Goal: Transaction & Acquisition: Purchase product/service

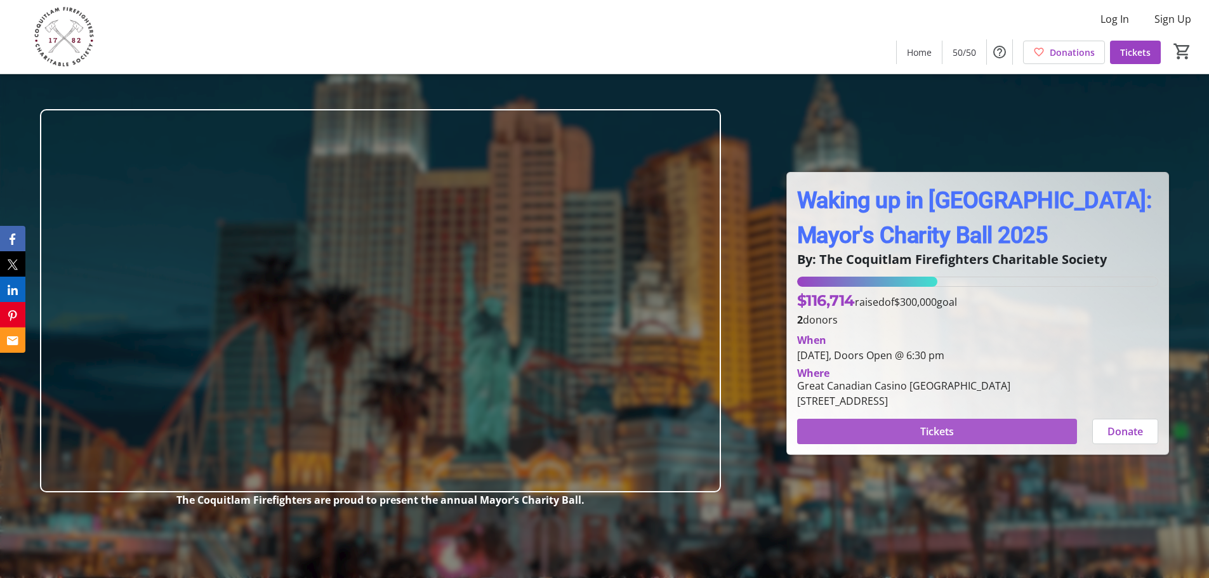
click at [966, 431] on span at bounding box center [937, 431] width 280 height 30
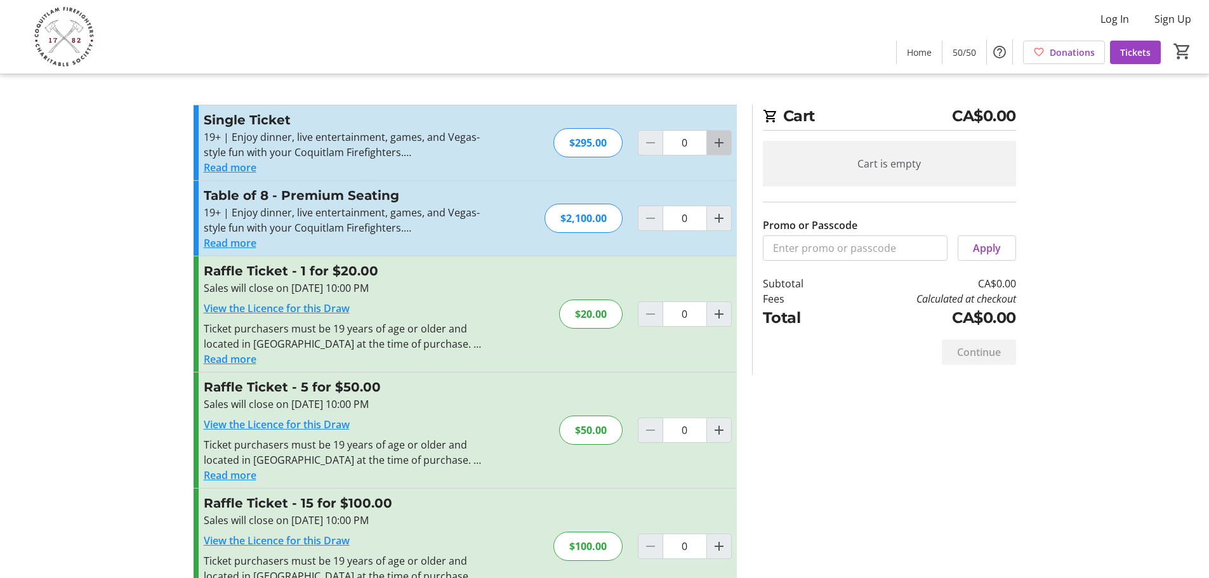
click at [717, 141] on mat-icon "Increment by one" at bounding box center [718, 142] width 15 height 15
type input "1"
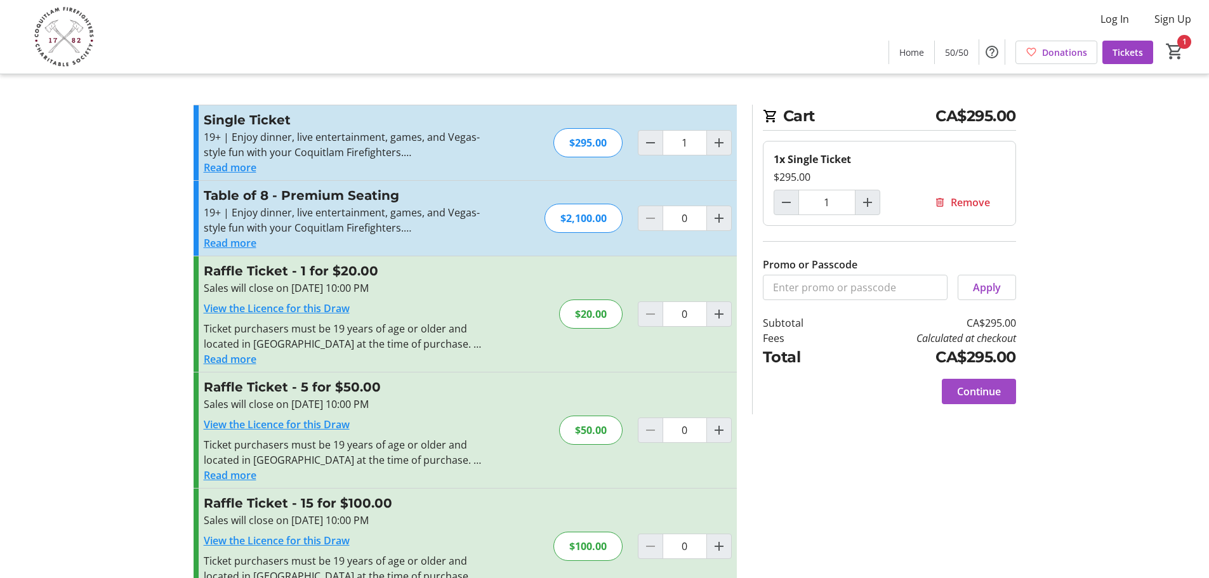
click at [975, 392] on span "Continue" at bounding box center [979, 391] width 44 height 15
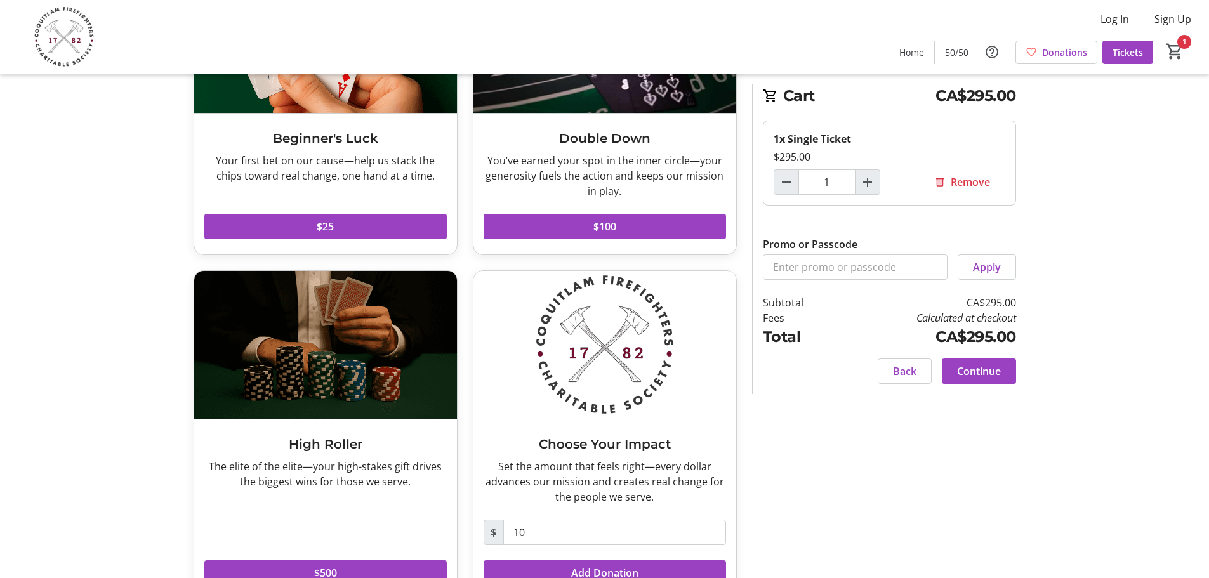
scroll to position [217, 0]
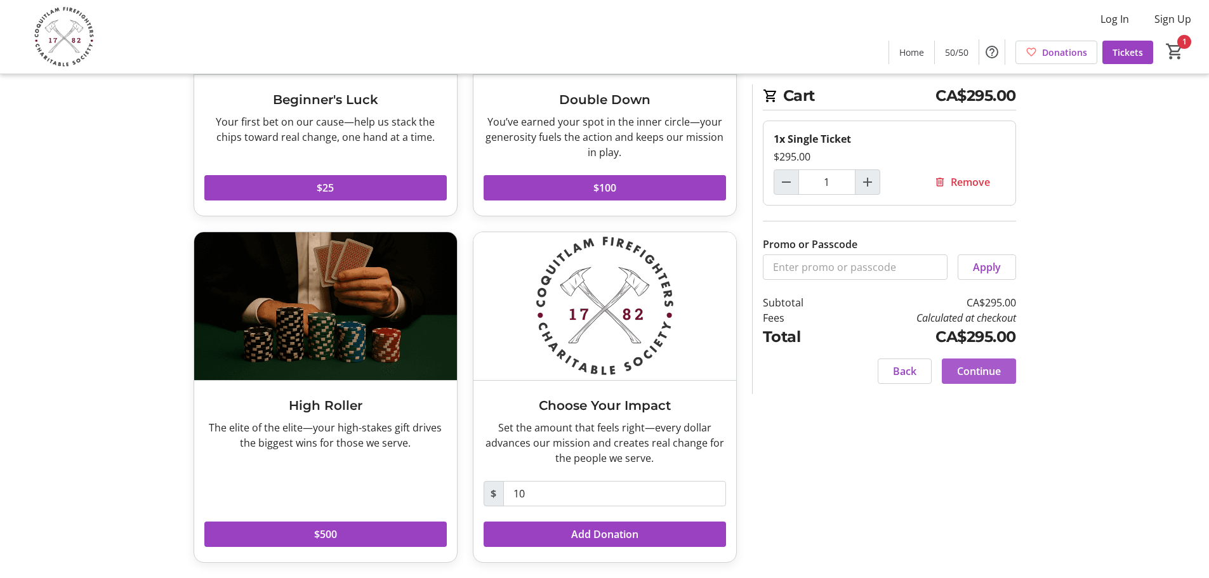
click at [976, 367] on span "Continue" at bounding box center [979, 371] width 44 height 15
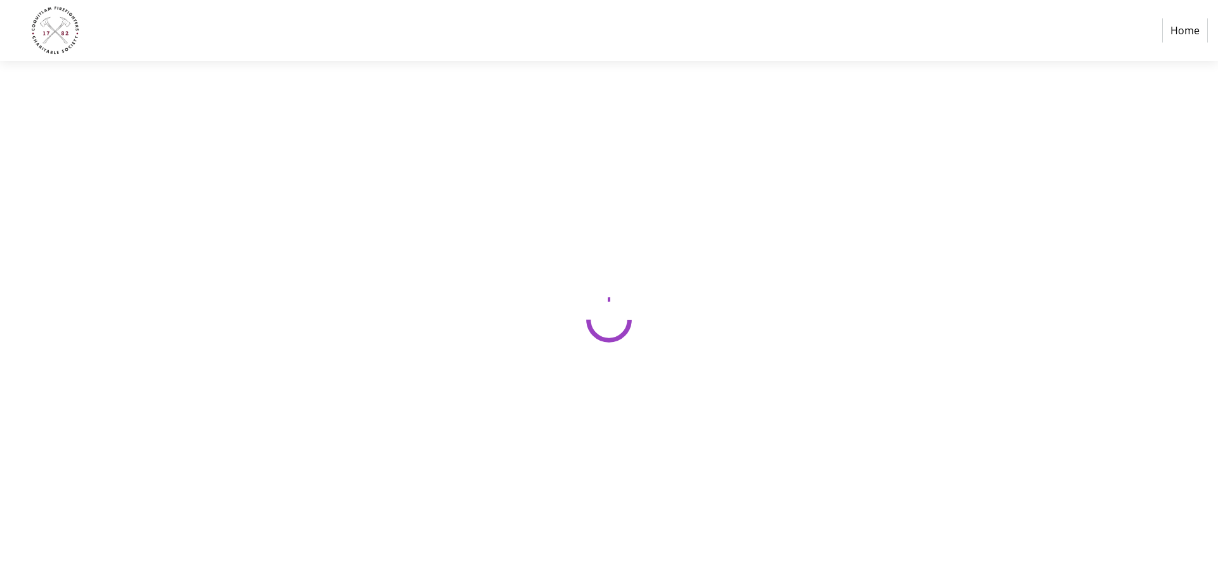
select select "CA"
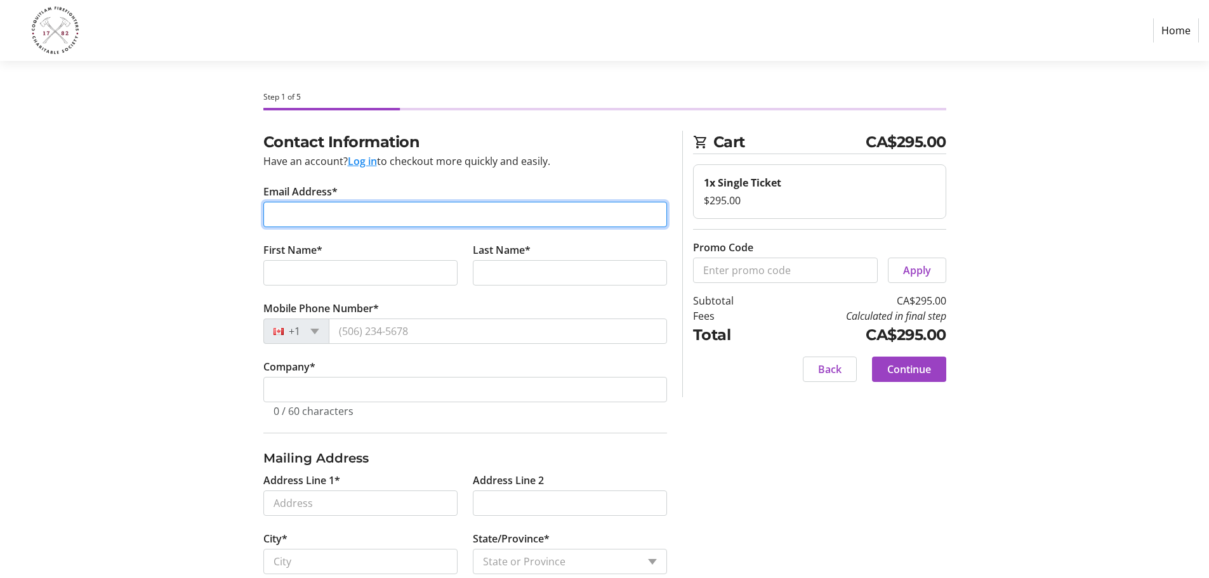
click at [318, 216] on input "Email Address*" at bounding box center [465, 214] width 404 height 25
type input "[PERSON_NAME][EMAIL_ADDRESS][PERSON_NAME][DOMAIN_NAME]"
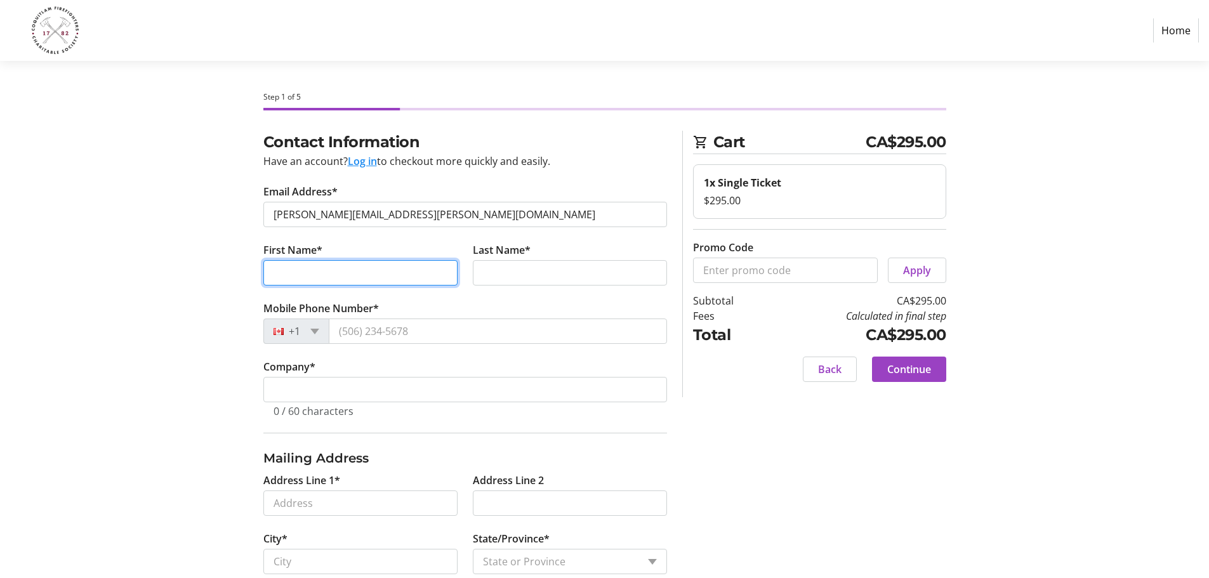
click at [380, 267] on input "First Name*" at bounding box center [360, 272] width 194 height 25
type input "[PERSON_NAME]"
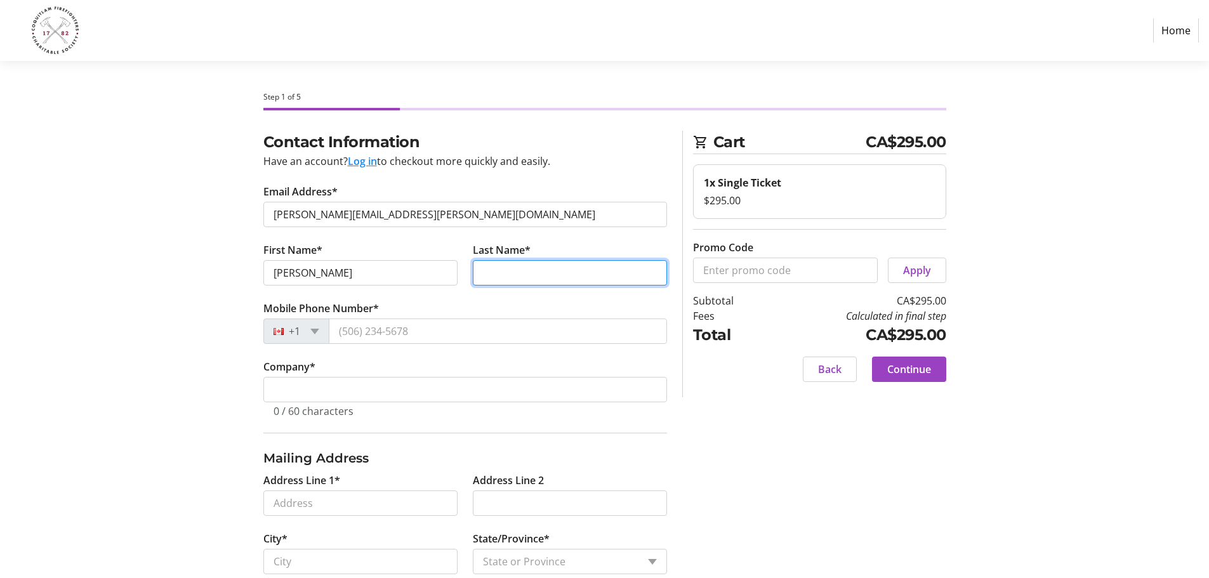
click at [497, 273] on input "Last Name*" at bounding box center [570, 272] width 194 height 25
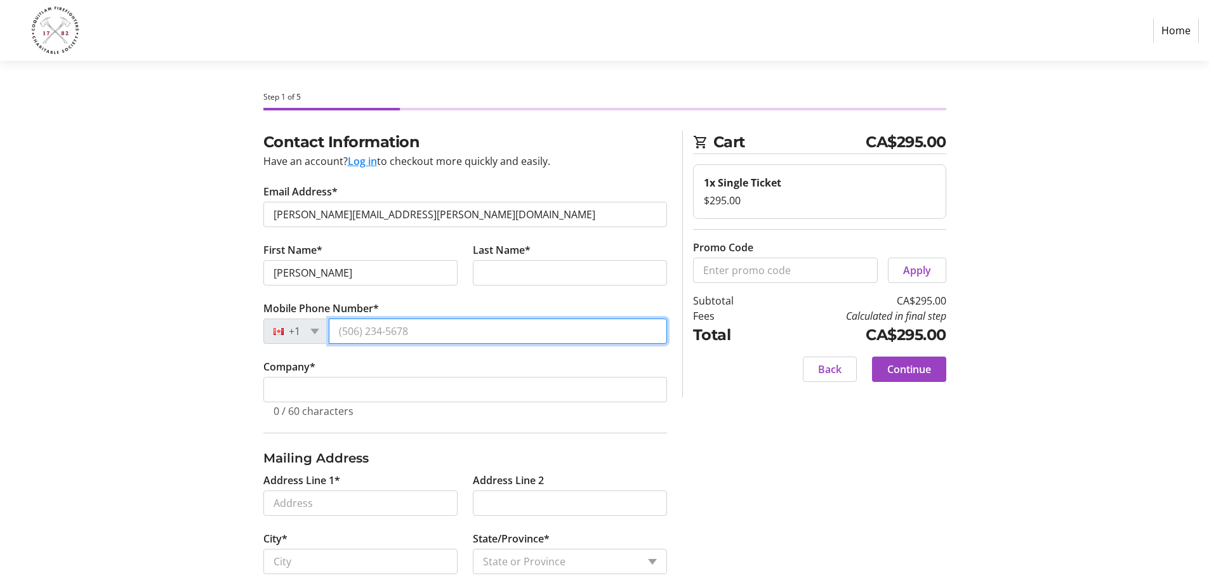
click at [520, 333] on tr-form-field "Mobile Phone Number* +1" at bounding box center [465, 330] width 404 height 58
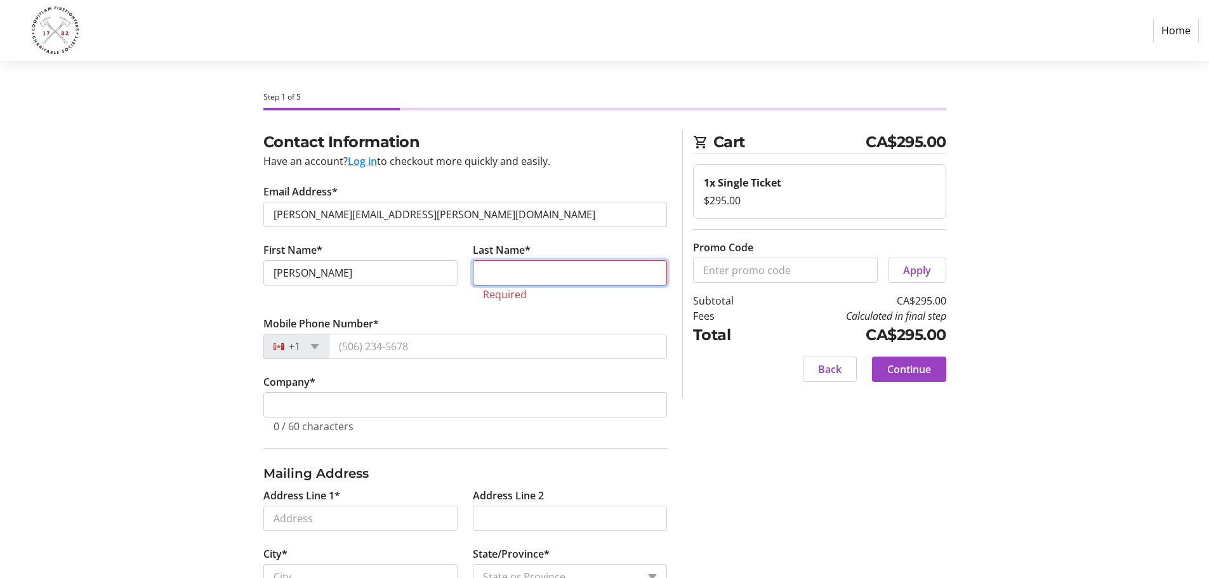
click at [495, 261] on input "Last Name*" at bounding box center [570, 272] width 194 height 25
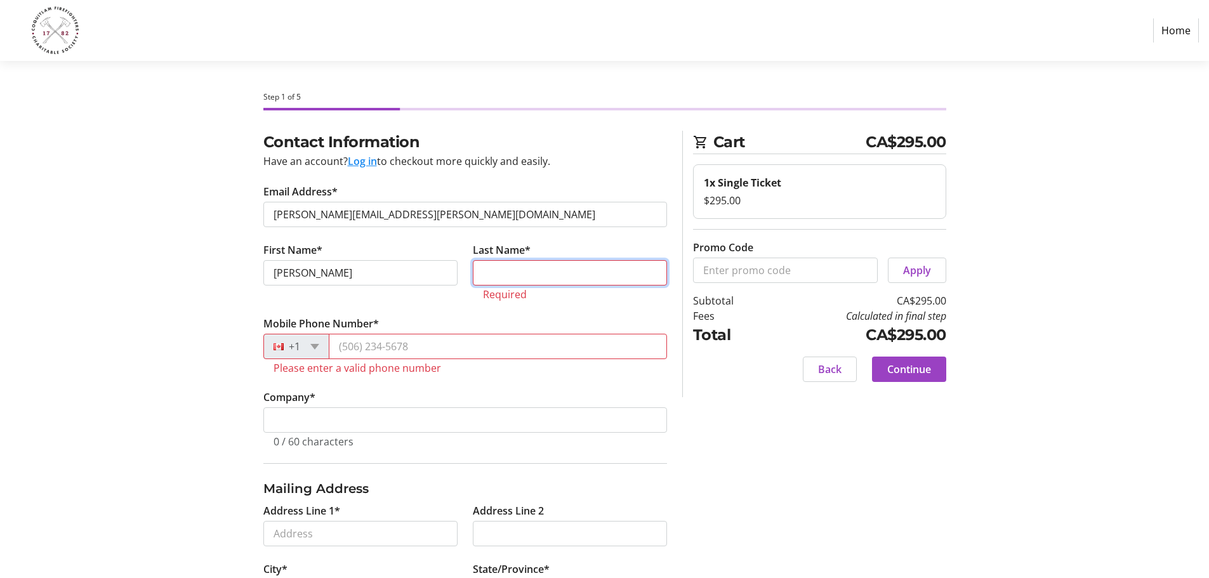
type input "[PERSON_NAME]"
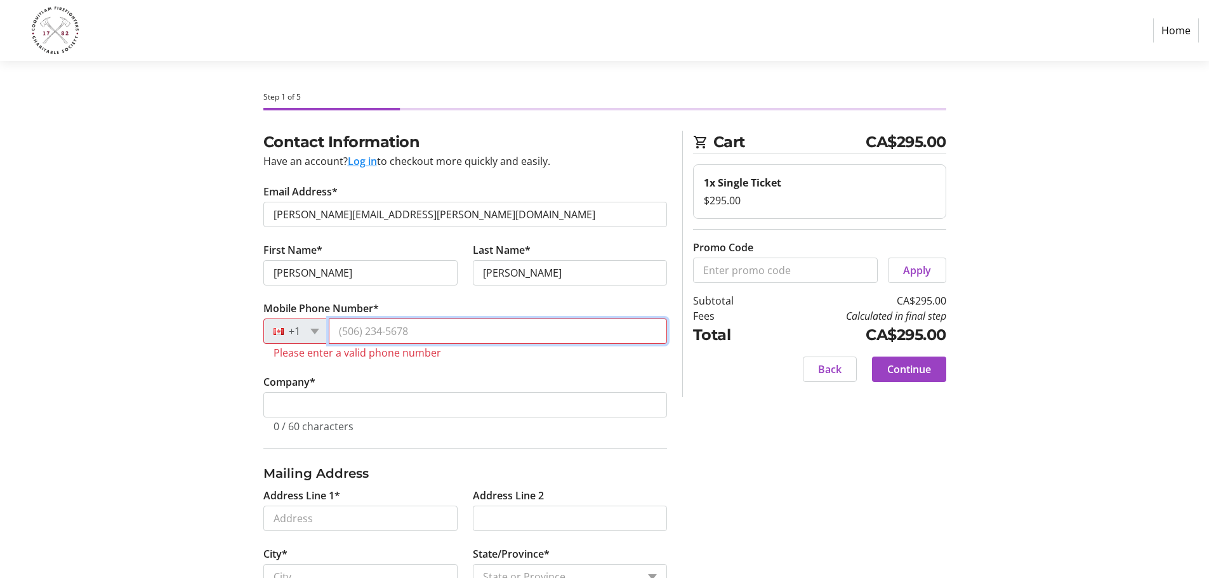
click at [456, 334] on input "Mobile Phone Number*" at bounding box center [498, 331] width 338 height 25
type input "[PHONE_NUMBER]"
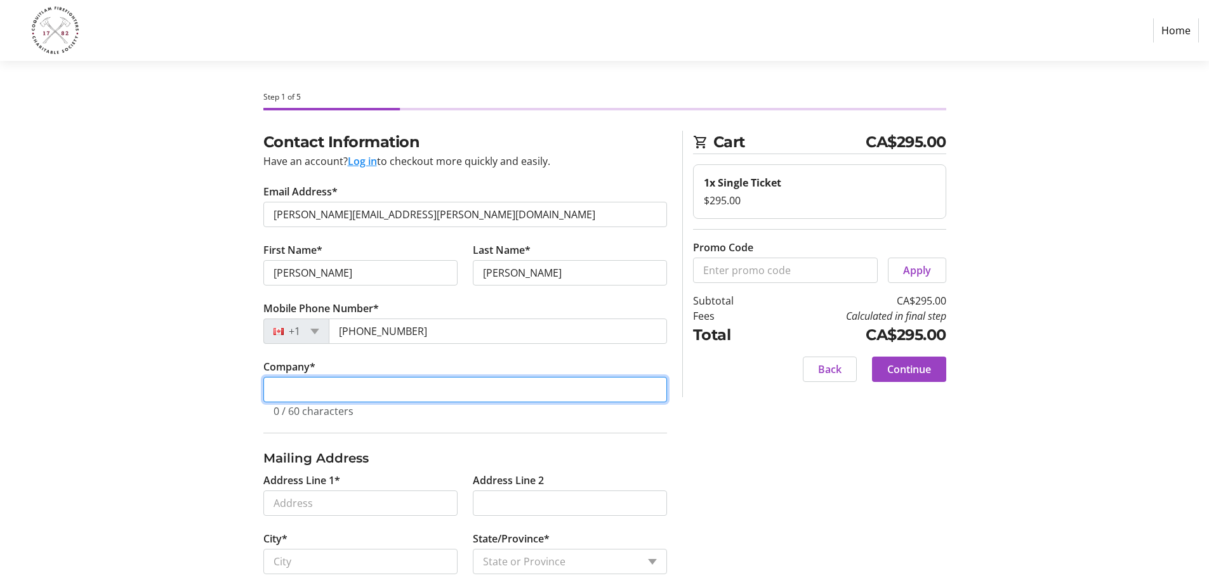
click at [366, 399] on input "Company *" at bounding box center [465, 389] width 404 height 25
type input "MLA - Coquitlam-[PERSON_NAME][GEOGRAPHIC_DATA]"
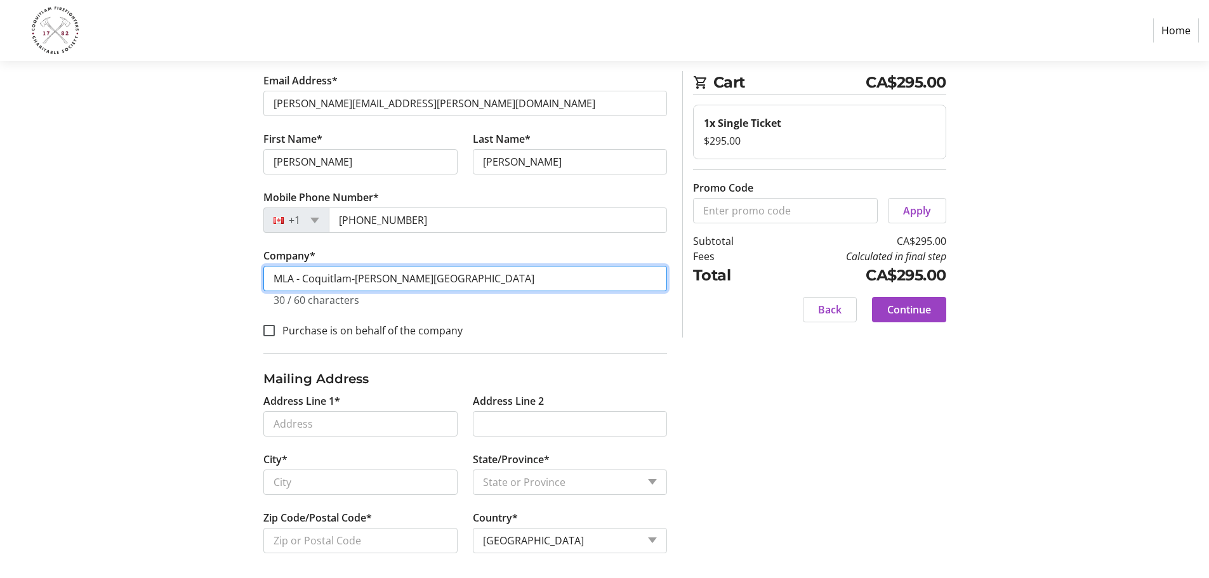
scroll to position [117, 0]
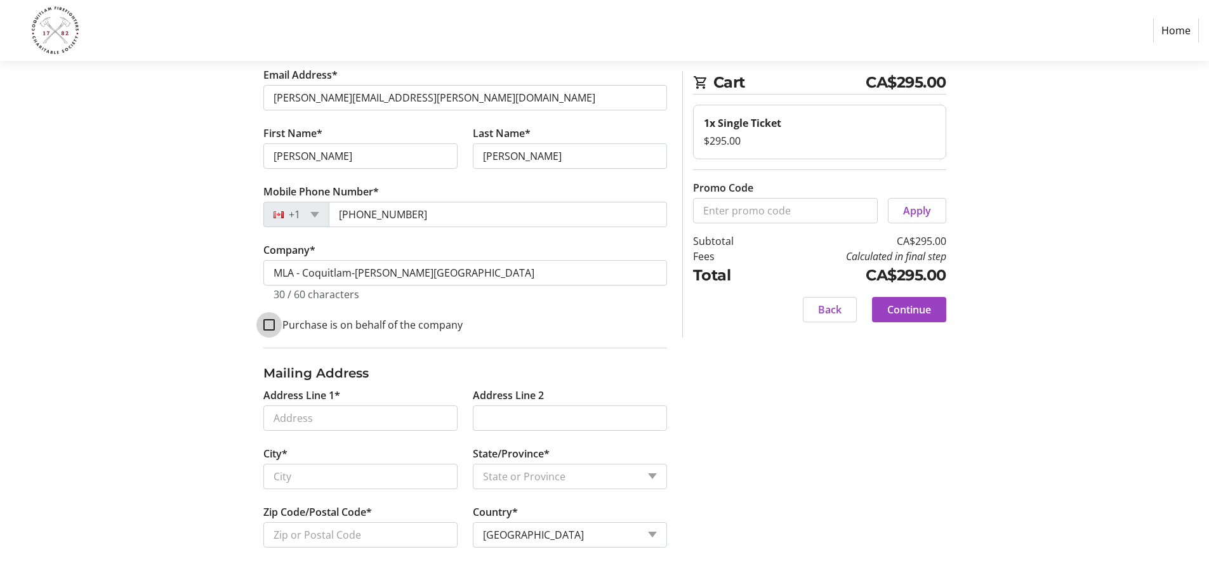
click at [267, 326] on input "Purchase is on behalf of the company" at bounding box center [268, 324] width 11 height 11
checkbox input "true"
click at [354, 419] on input "Address Line 1*" at bounding box center [360, 418] width 194 height 25
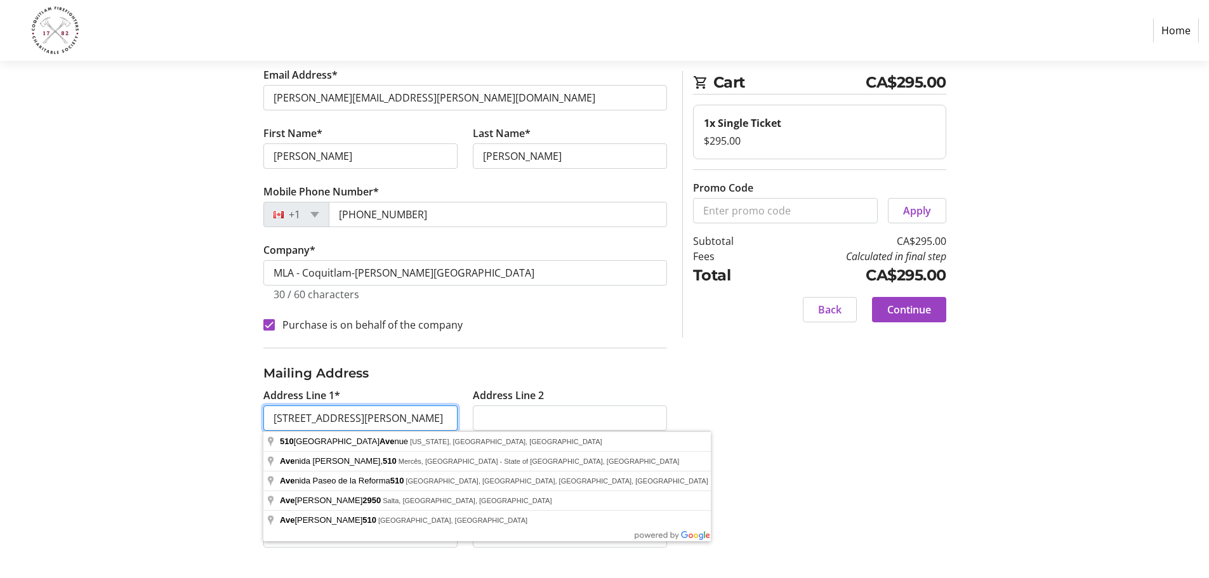
click at [296, 416] on input "[STREET_ADDRESS][PERSON_NAME]" at bounding box center [360, 418] width 194 height 25
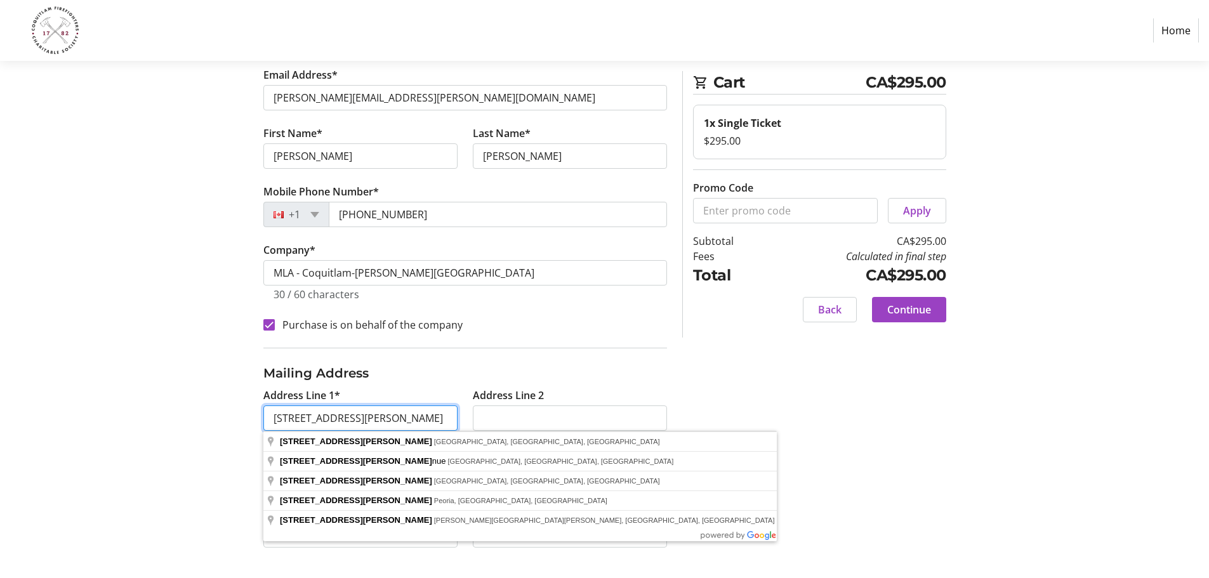
click at [347, 418] on input "[STREET_ADDRESS][PERSON_NAME]" at bounding box center [360, 418] width 194 height 25
type input "[STREET_ADDRESS][PERSON_NAME]"
click at [755, 443] on div "Contact Information Have an account? Log in to checkout more quickly and easily…" at bounding box center [605, 296] width 838 height 564
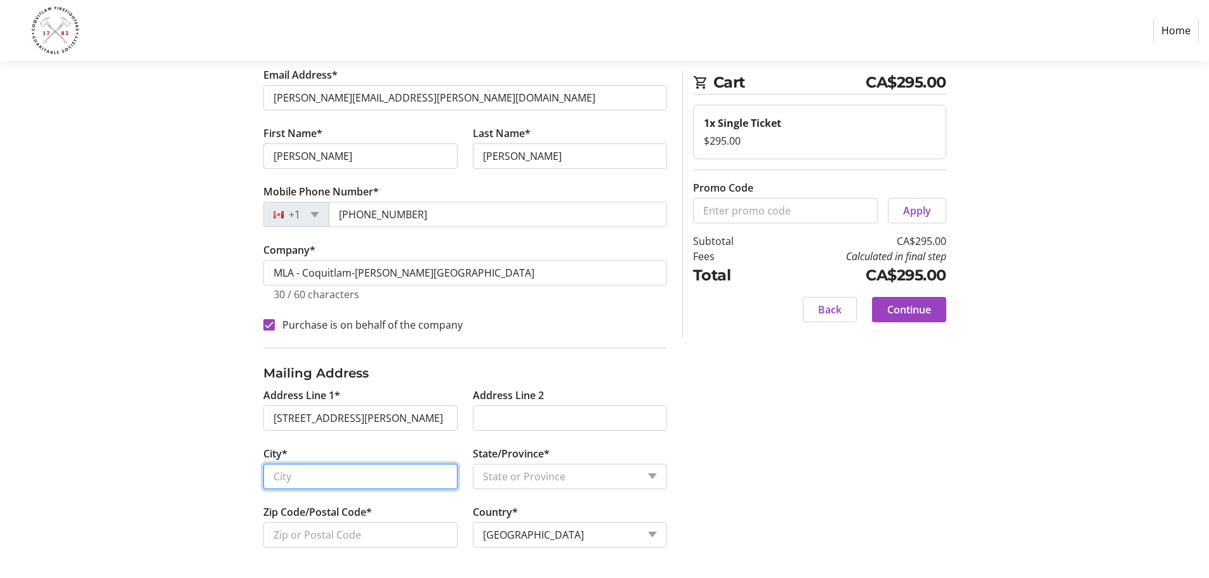
click at [310, 475] on input "City*" at bounding box center [360, 476] width 194 height 25
type input "Coquitlam"
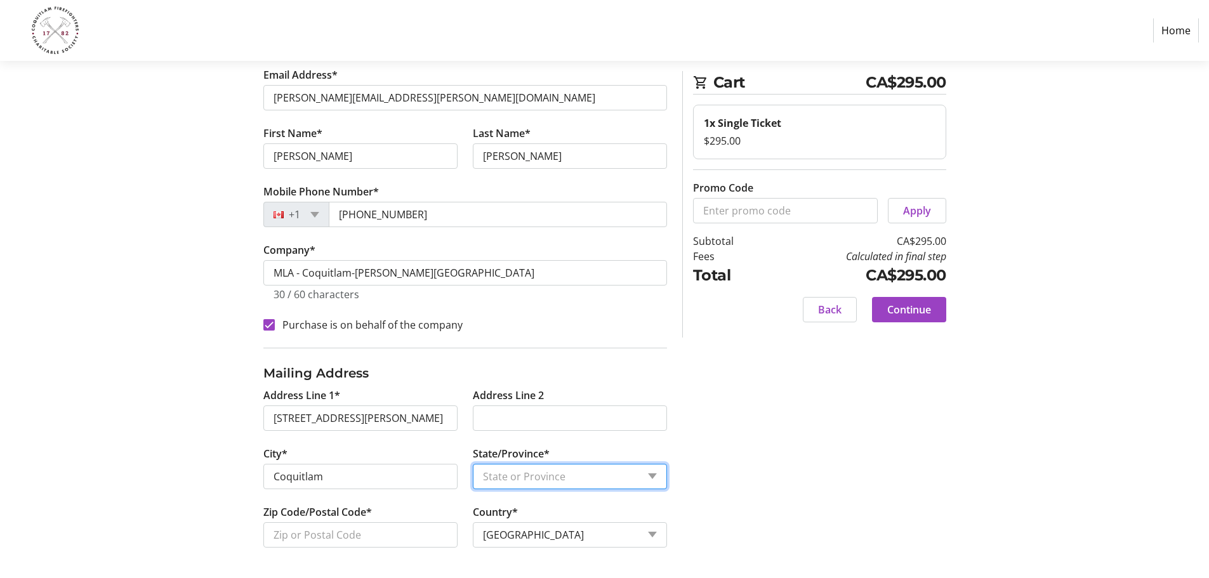
click at [522, 481] on select "State or Province State or Province [GEOGRAPHIC_DATA] [GEOGRAPHIC_DATA] [GEOGRA…" at bounding box center [570, 476] width 194 height 25
select select "BC"
click at [473, 464] on select "State or Province State or Province [GEOGRAPHIC_DATA] [GEOGRAPHIC_DATA] [GEOGRA…" at bounding box center [570, 476] width 194 height 25
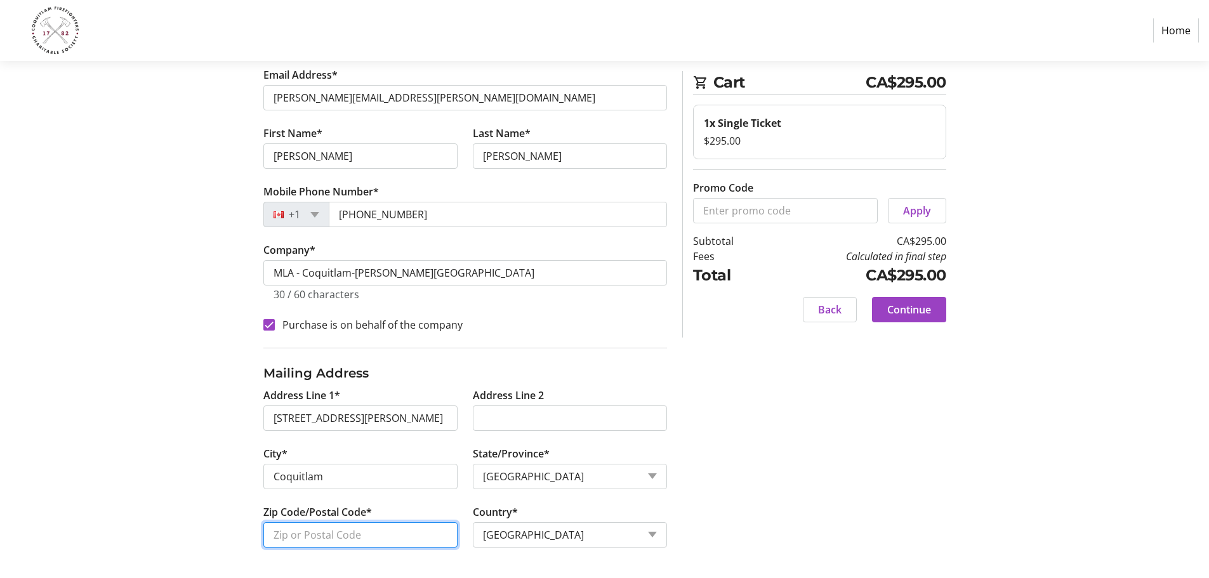
click at [367, 538] on input "Zip Code/Postal Code*" at bounding box center [360, 534] width 194 height 25
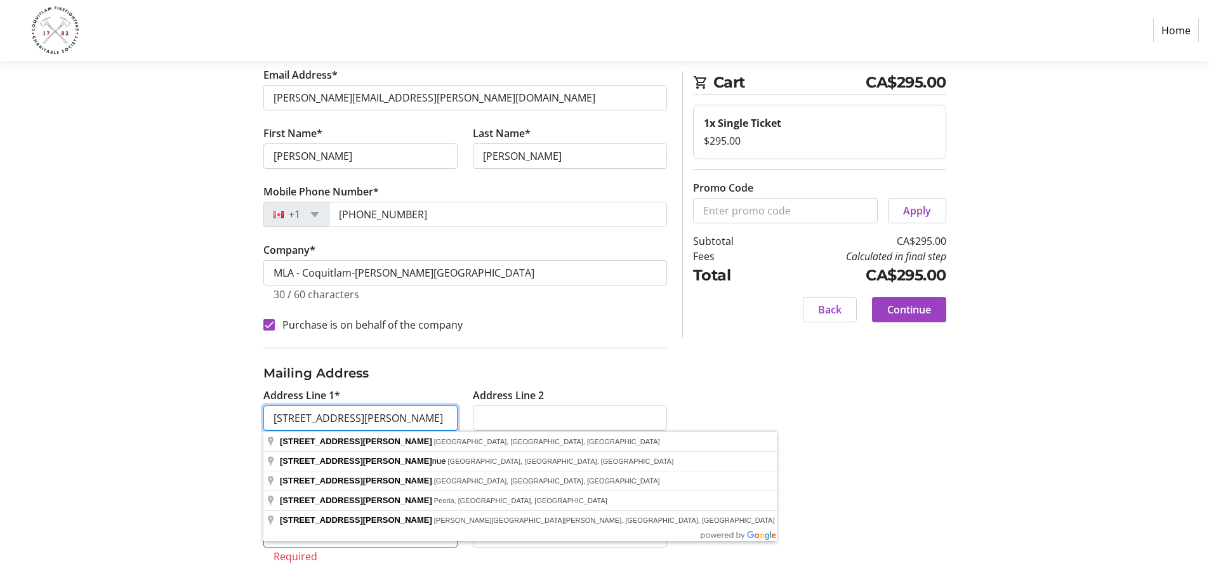
click at [355, 417] on input "[STREET_ADDRESS][PERSON_NAME]" at bounding box center [360, 418] width 194 height 25
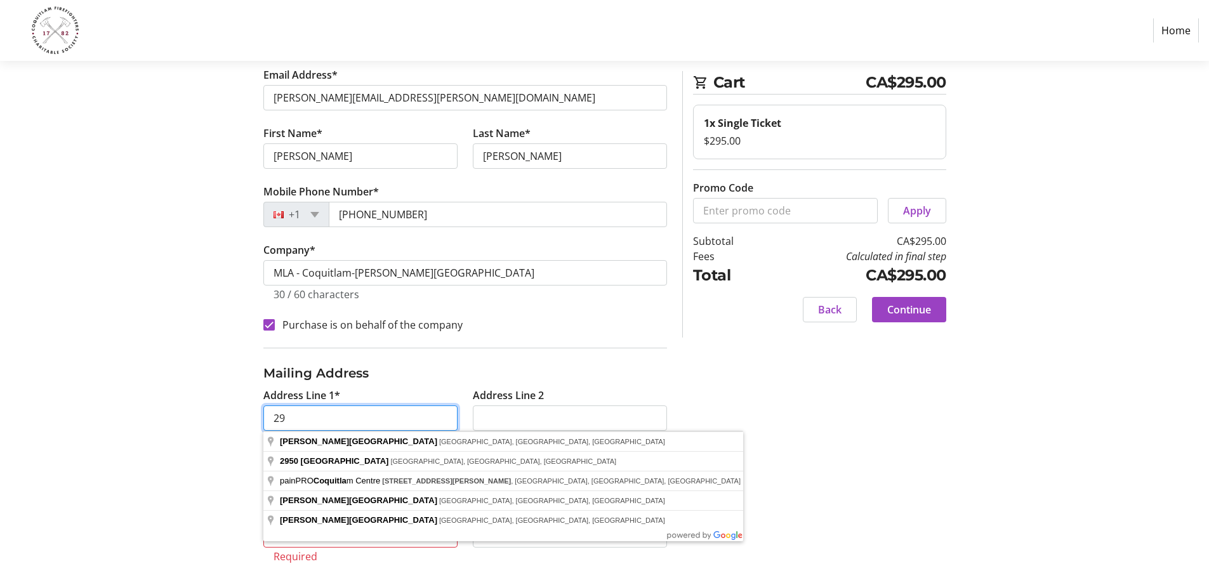
type input "2"
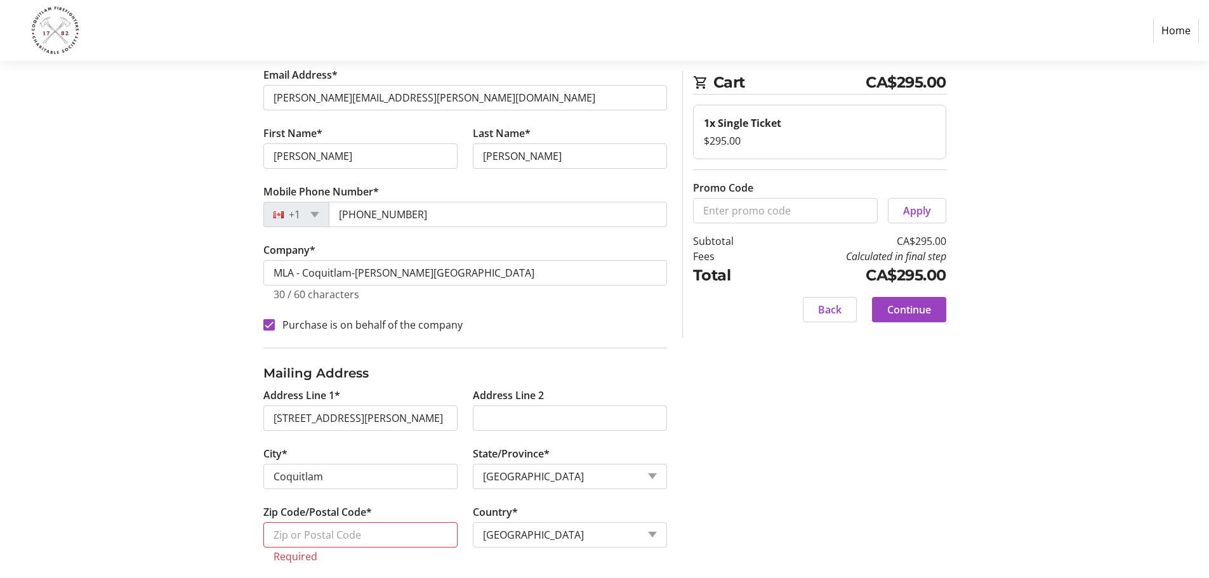
type input "[STREET_ADDRESS][PERSON_NAME]"
type input "V3B 0B8"
click at [355, 419] on input "[STREET_ADDRESS][PERSON_NAME]" at bounding box center [360, 418] width 194 height 25
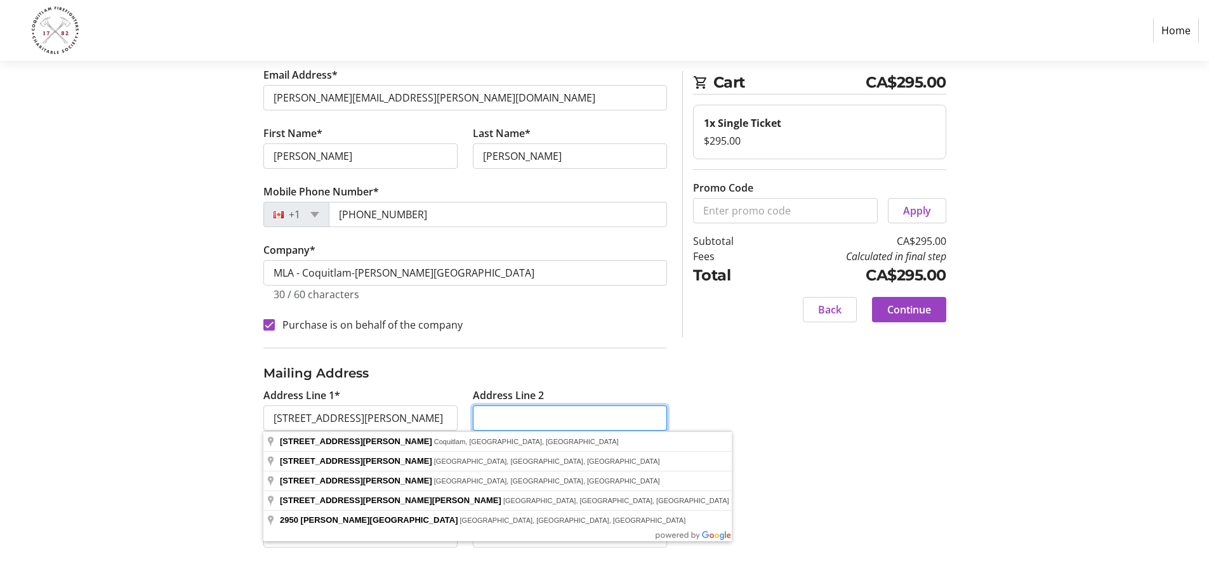
click at [494, 420] on input "Address Line 2" at bounding box center [570, 418] width 194 height 25
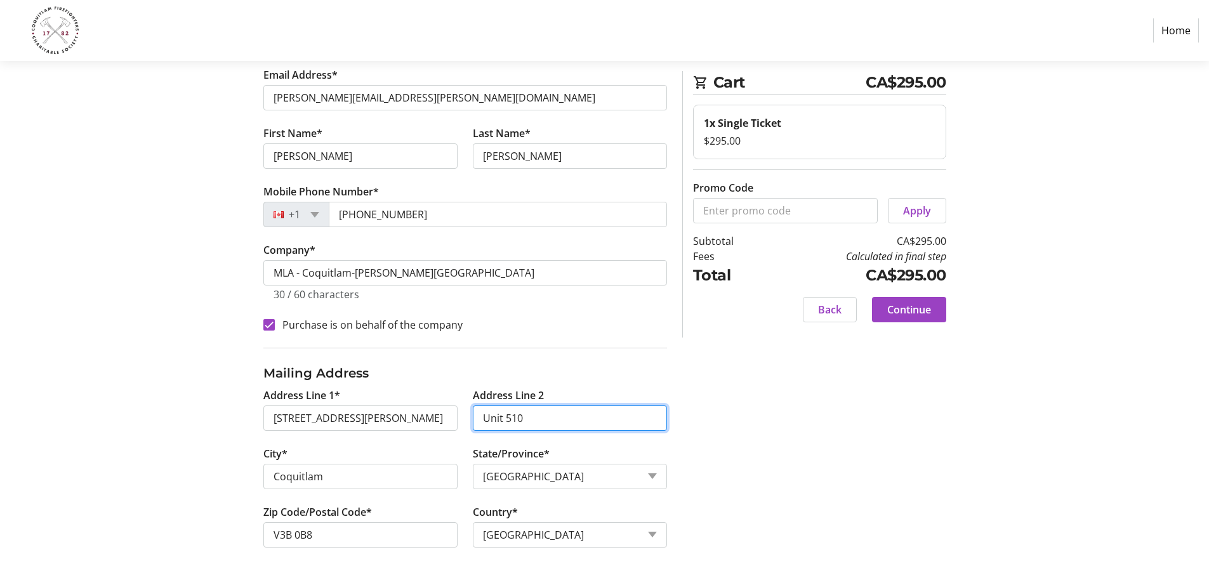
type input "Unit 510"
drag, startPoint x: 739, startPoint y: 421, endPoint x: 725, endPoint y: 418, distance: 13.6
click at [739, 421] on div "Contact Information Have an account? Log in to checkout more quickly and easily…" at bounding box center [605, 296] width 838 height 564
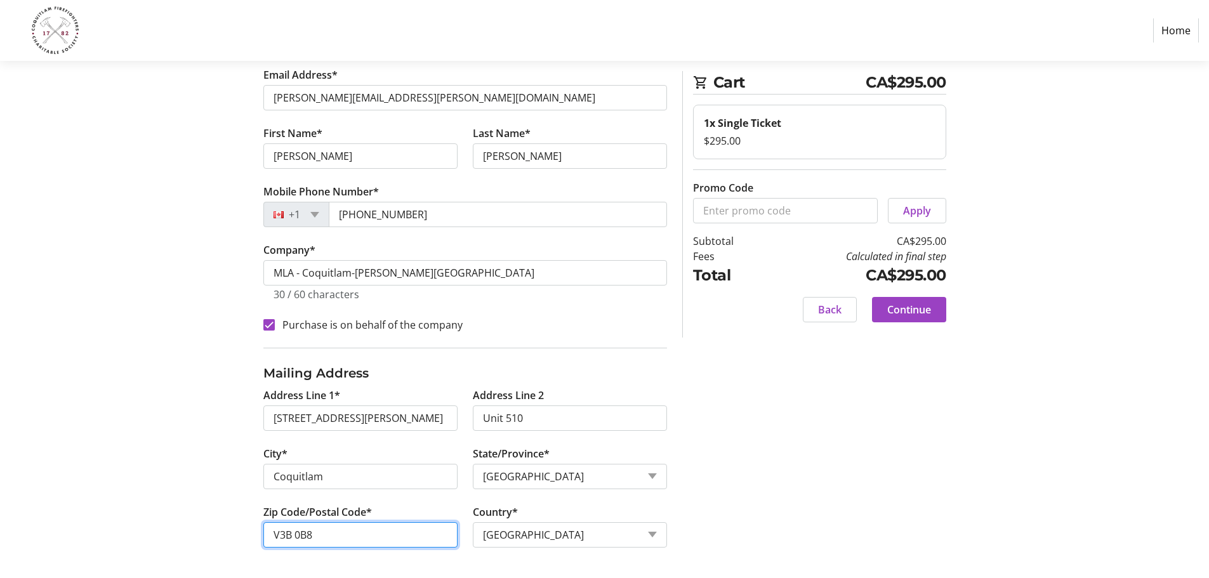
click at [322, 536] on input "V3B 0B8" at bounding box center [360, 534] width 194 height 25
type input "V3B 0J8"
click at [901, 532] on div "Contact Information Have an account? Log in to checkout more quickly and easily…" at bounding box center [605, 296] width 838 height 564
click at [909, 313] on span "Continue" at bounding box center [909, 309] width 44 height 15
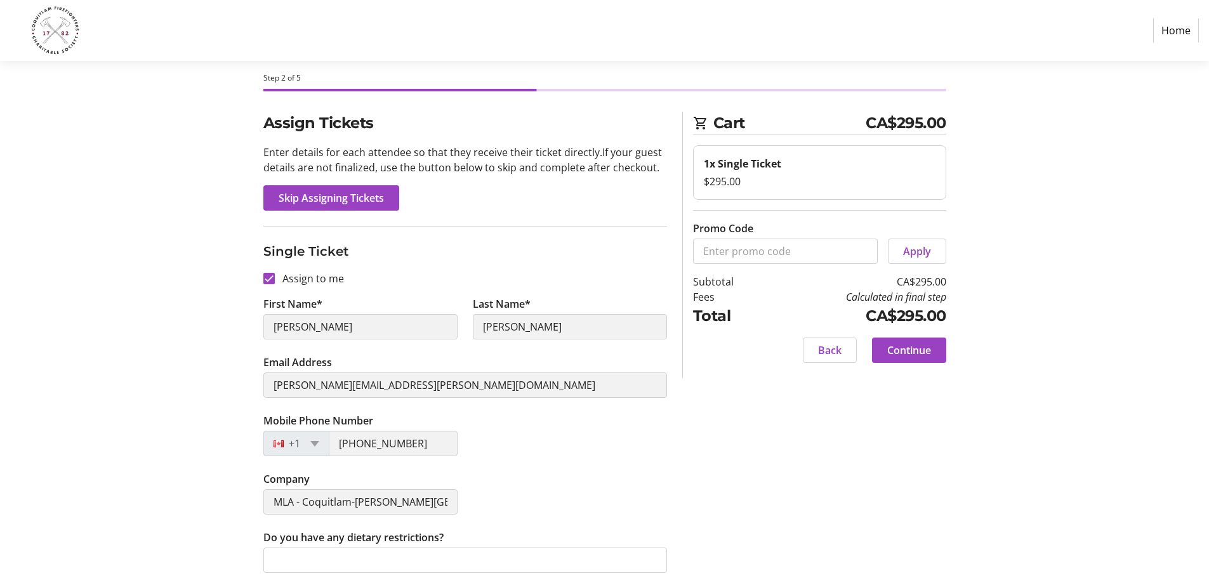
scroll to position [29, 0]
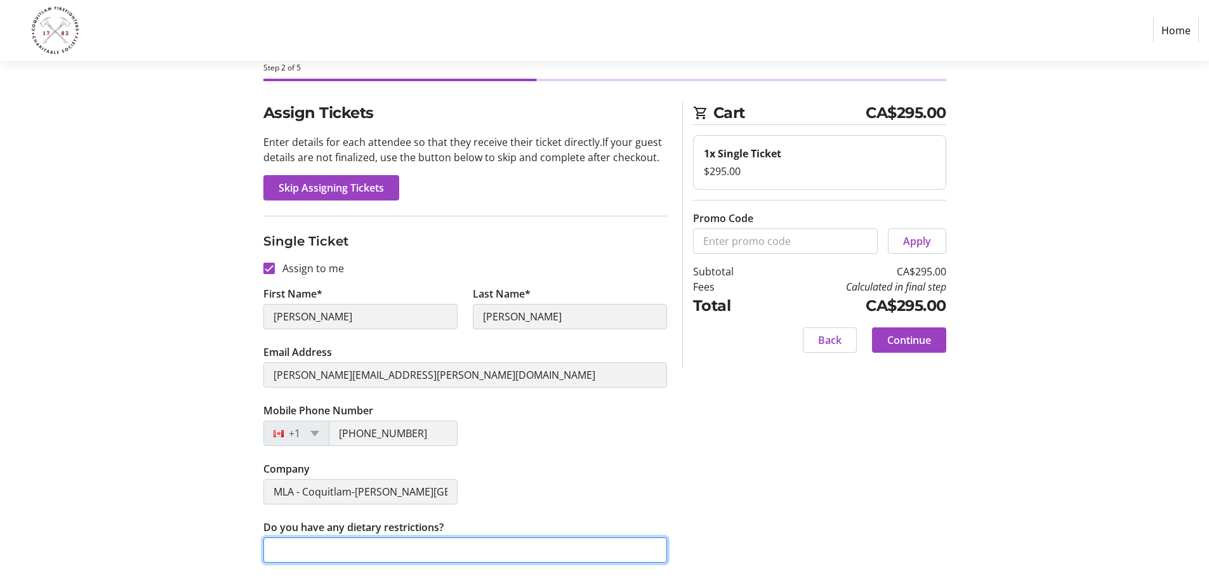
click at [419, 556] on input "Do you have any dietary restrictions?" at bounding box center [465, 550] width 404 height 25
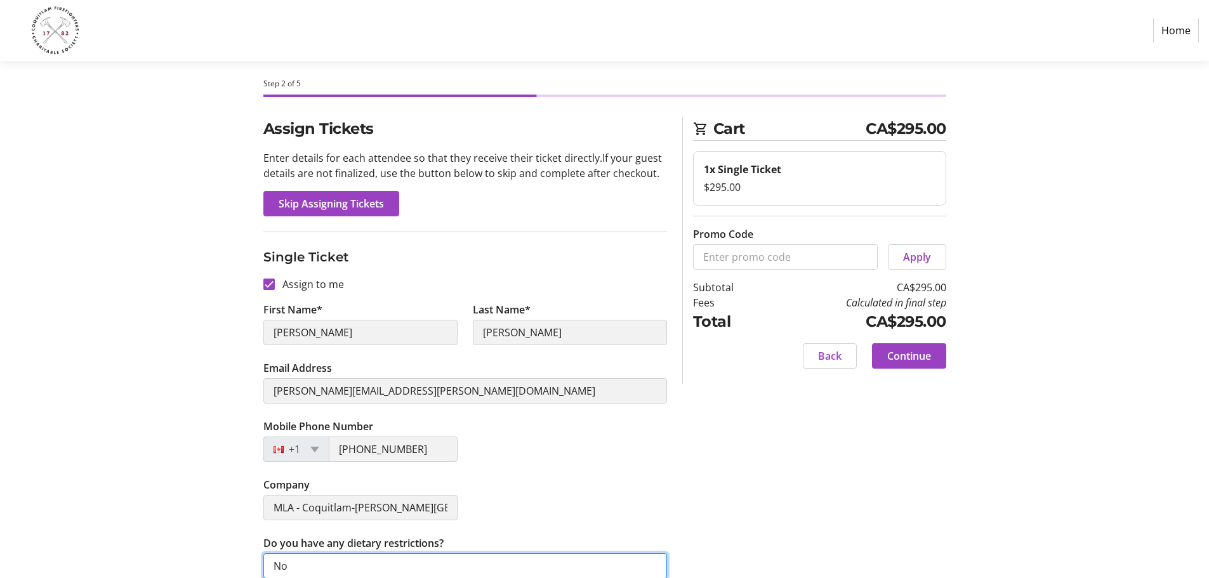
scroll to position [0, 0]
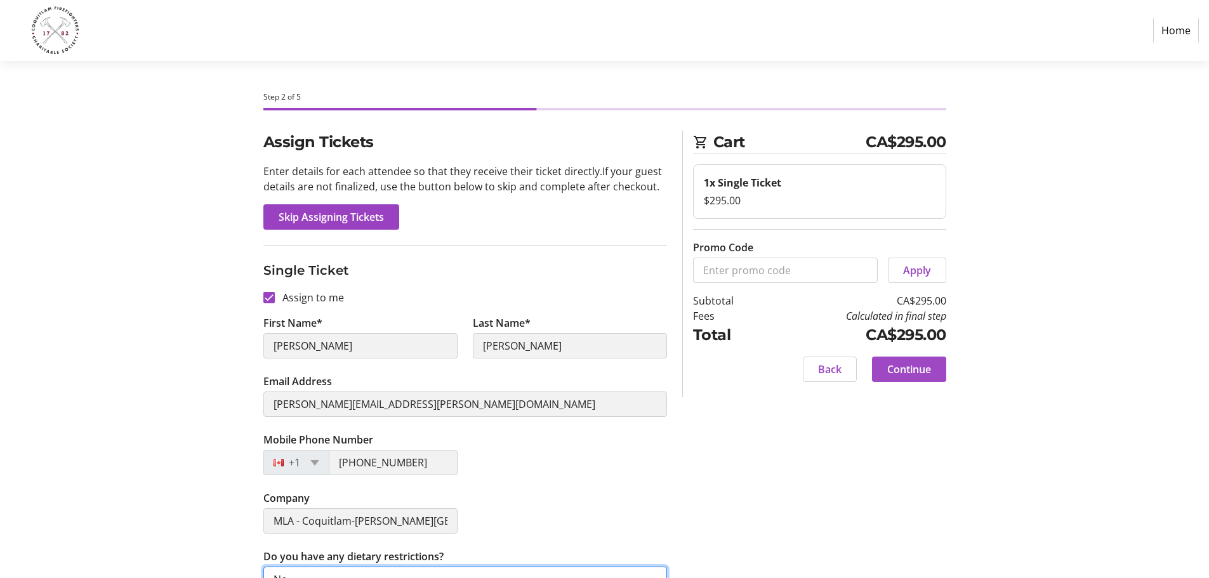
type input "No"
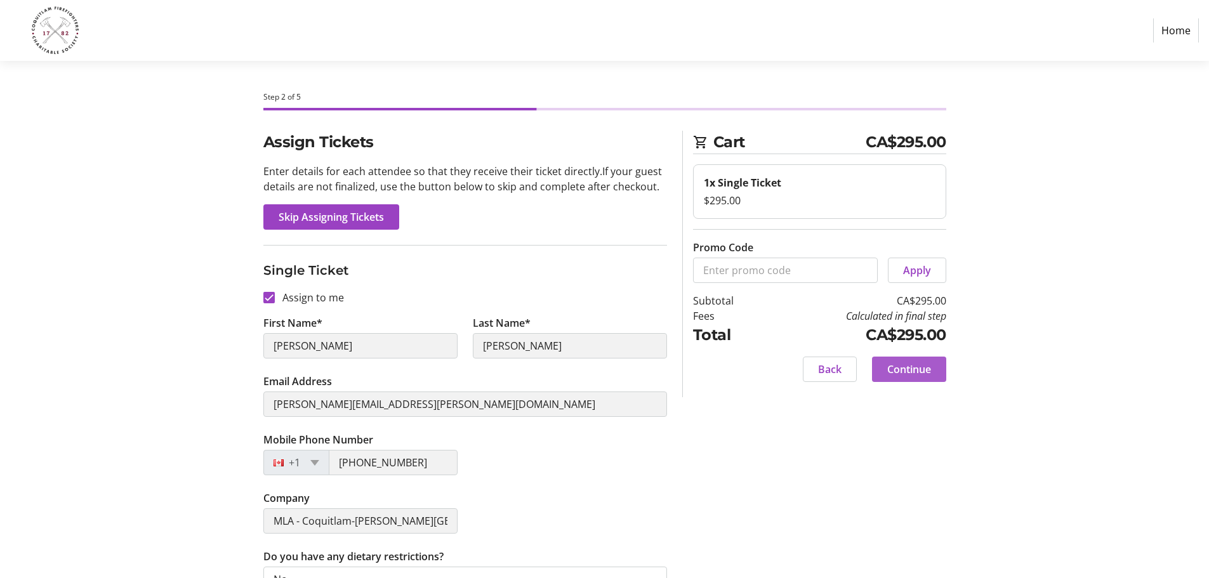
click at [912, 369] on span "Continue" at bounding box center [909, 369] width 44 height 15
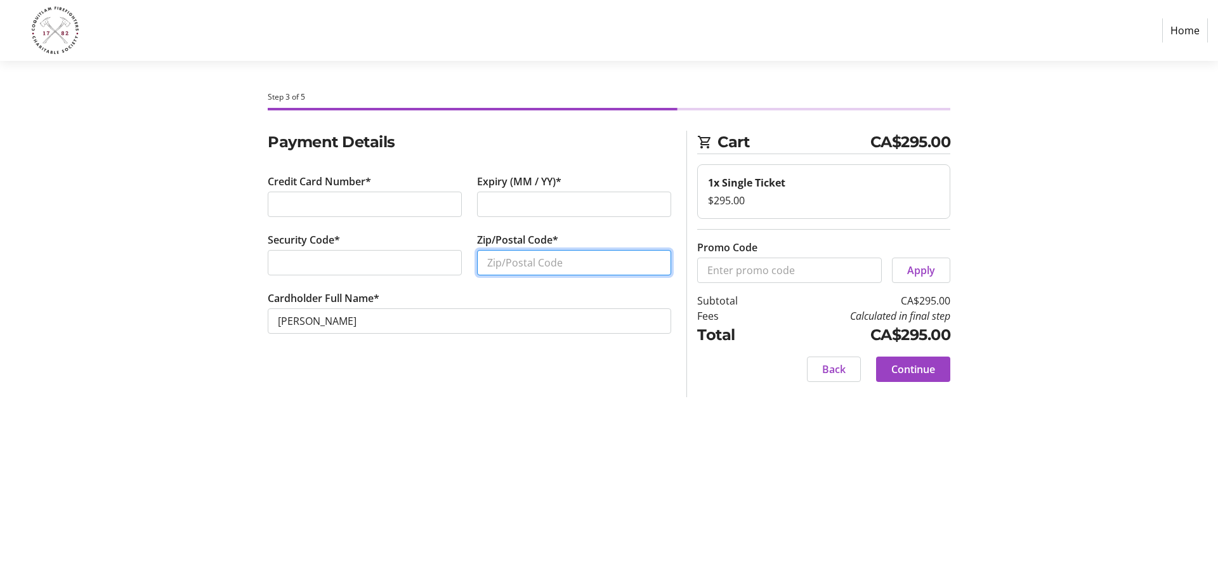
click at [534, 268] on input "Zip/Postal Code*" at bounding box center [574, 262] width 194 height 25
type input "V1M0A6"
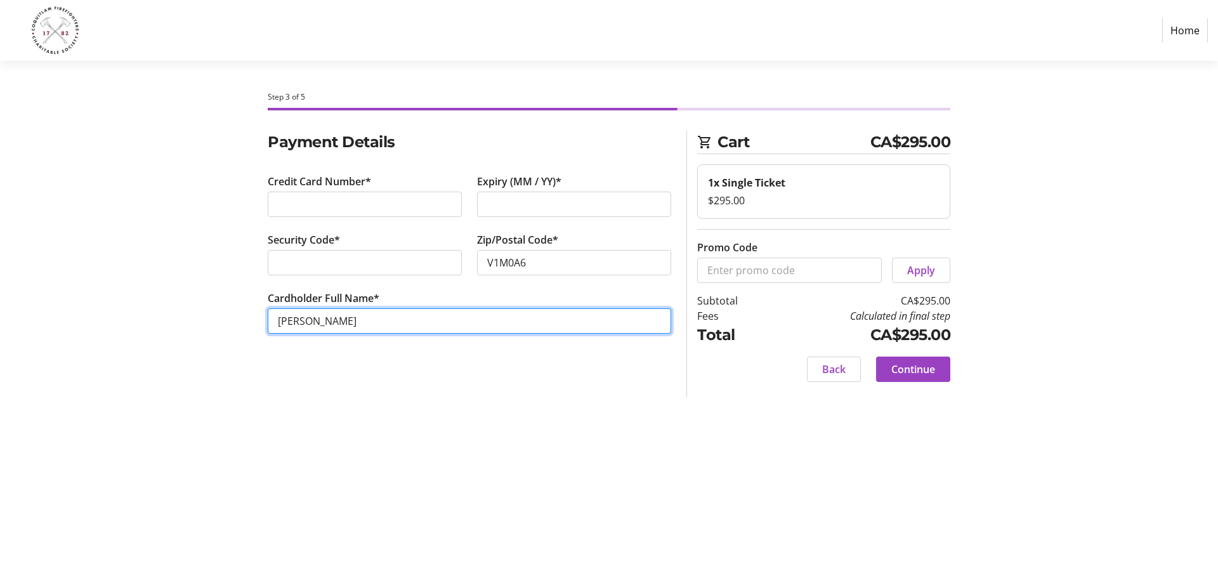
click at [407, 322] on input "[PERSON_NAME]" at bounding box center [470, 320] width 404 height 25
drag, startPoint x: 395, startPoint y: 324, endPoint x: 237, endPoint y: 323, distance: 158.0
click at [237, 323] on div "Payment Details Credit Card Number* Expiry (MM / YY)* Security Code* Zip/Postal…" at bounding box center [609, 264] width 838 height 267
type input "[PERSON_NAME]"
click at [585, 430] on div "Step 3 of 5 Cart CA$295.00 1x Single Ticket $295.00 Promo Code Apply Subtotal C…" at bounding box center [609, 319] width 838 height 517
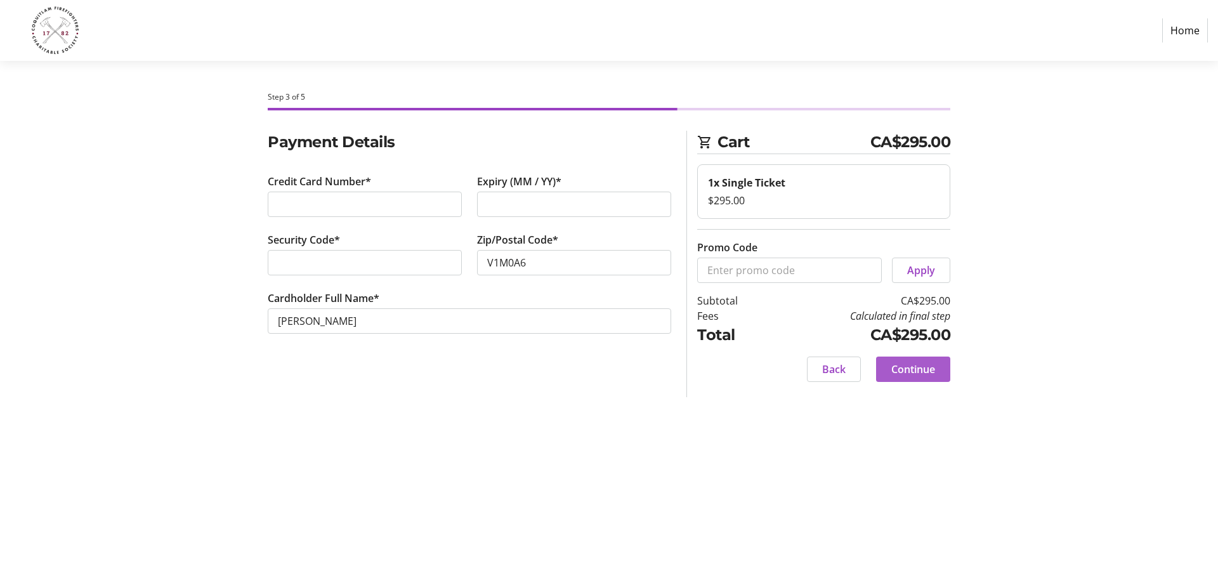
click at [917, 373] on span "Continue" at bounding box center [914, 369] width 44 height 15
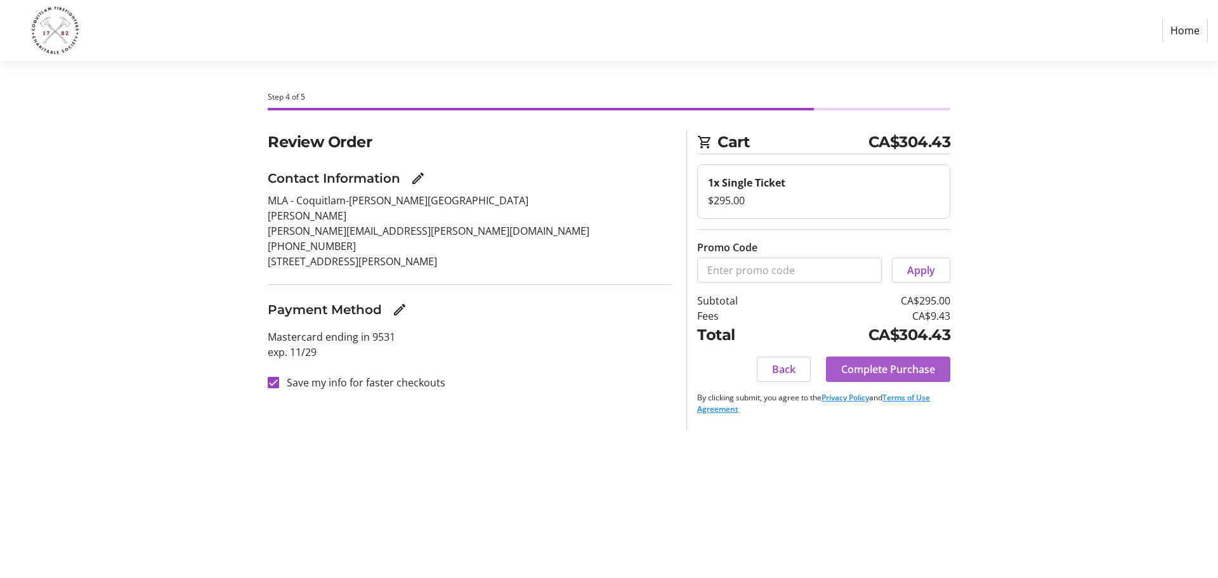
click at [899, 369] on span "Complete Purchase" at bounding box center [889, 369] width 94 height 15
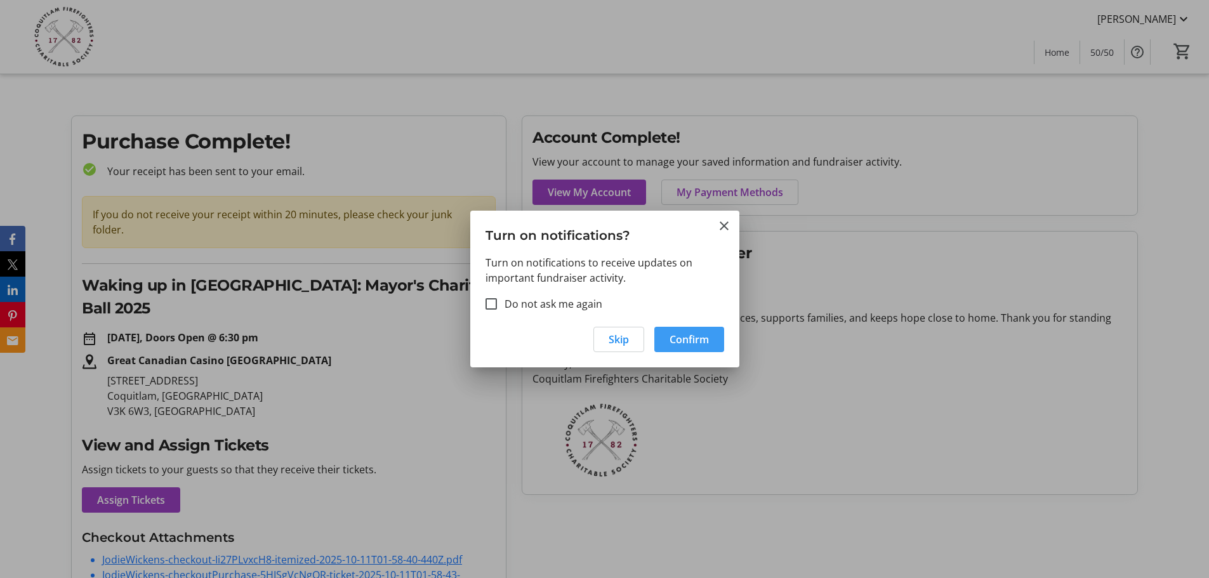
click at [684, 337] on span "Confirm" at bounding box center [689, 339] width 39 height 15
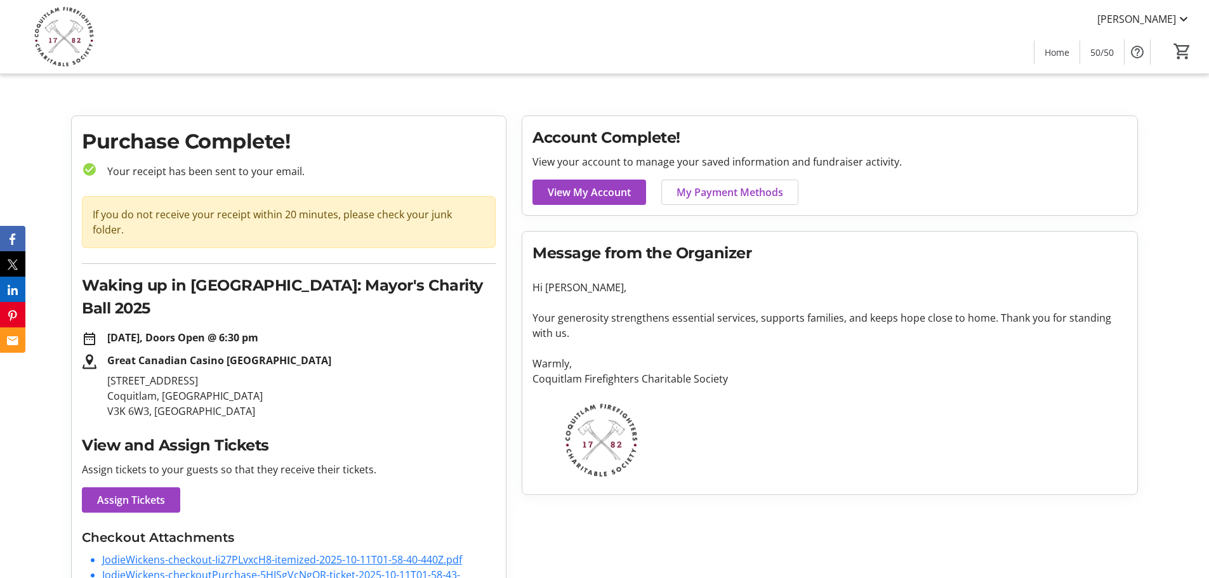
click at [618, 327] on p "Your generosity strengthens essential services, supports families, and keeps ho…" at bounding box center [829, 325] width 595 height 30
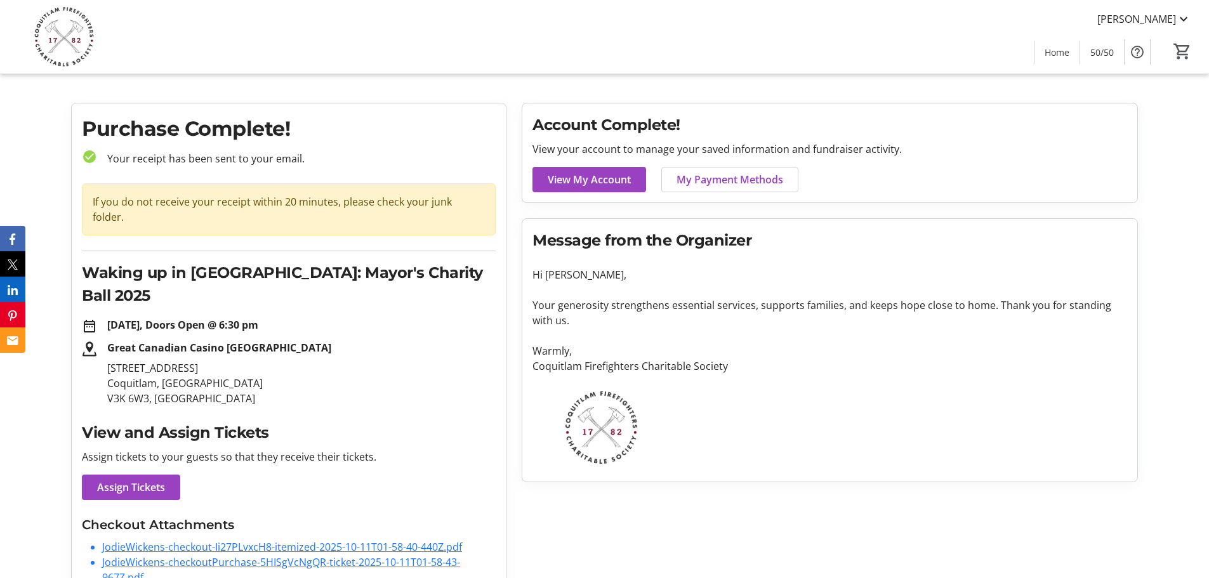
click at [188, 555] on link "JodieWickens-checkoutPurchase-5HISgVcNgQR-ticket-2025-10-11T01-58-43-967Z.pdf" at bounding box center [281, 569] width 358 height 29
click at [202, 540] on link "JodieWickens-checkout-Ii27PLvxcH8-itemized-2025-10-11T01-58-40-440Z.pdf" at bounding box center [282, 547] width 360 height 14
click at [601, 180] on span "View My Account" at bounding box center [589, 179] width 83 height 15
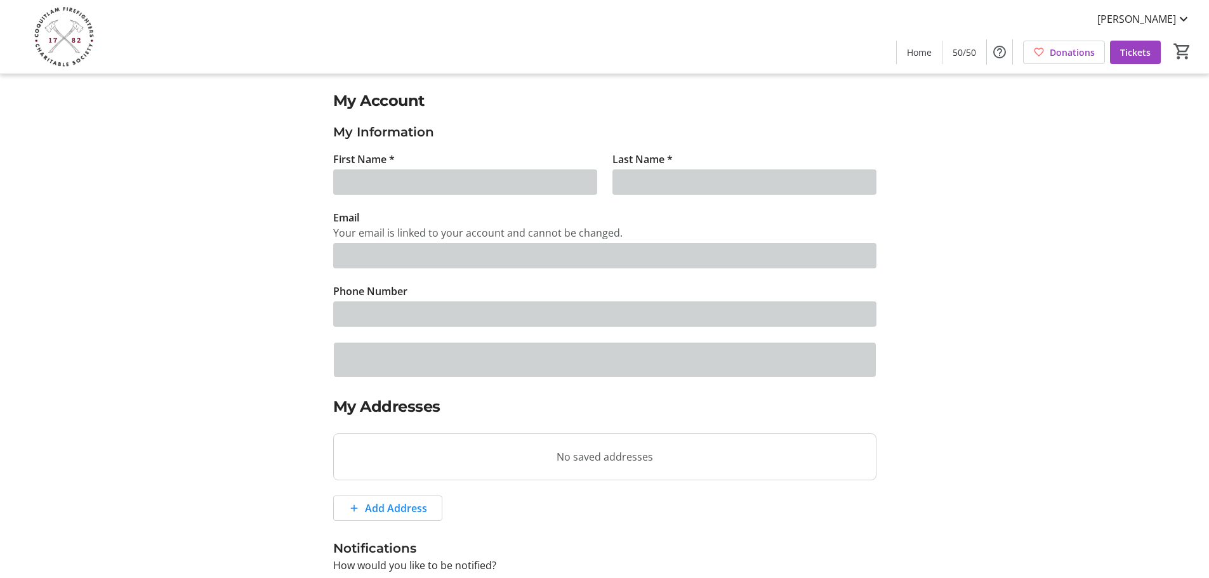
type input "[PERSON_NAME]"
type input "[PERSON_NAME][EMAIL_ADDRESS][PERSON_NAME][DOMAIN_NAME]"
type input "[PHONE_NUMBER]"
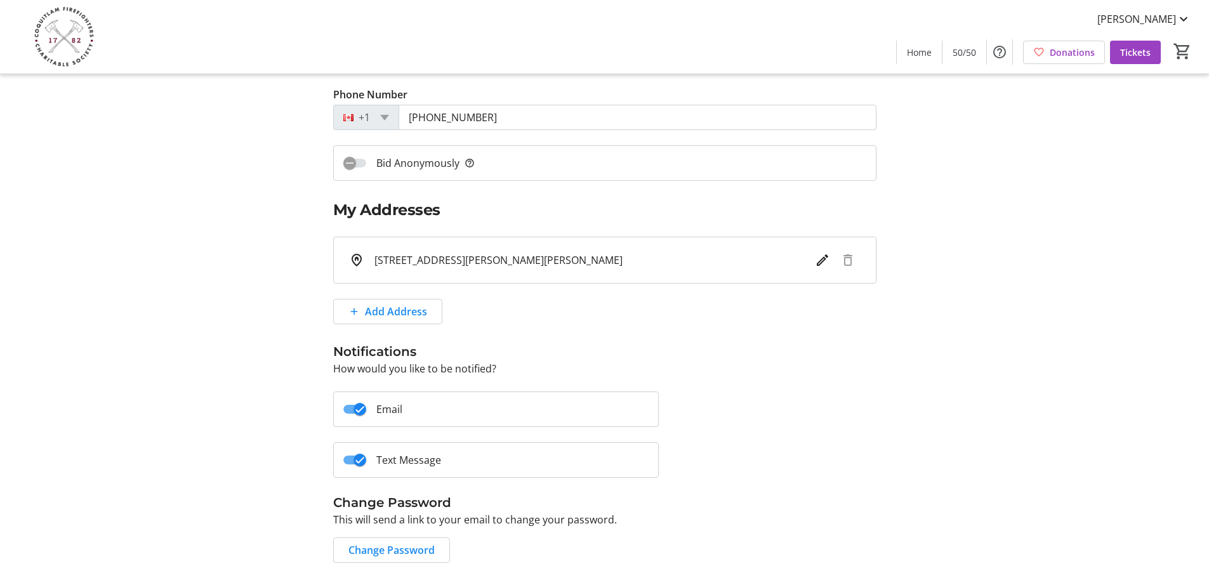
scroll to position [237, 0]
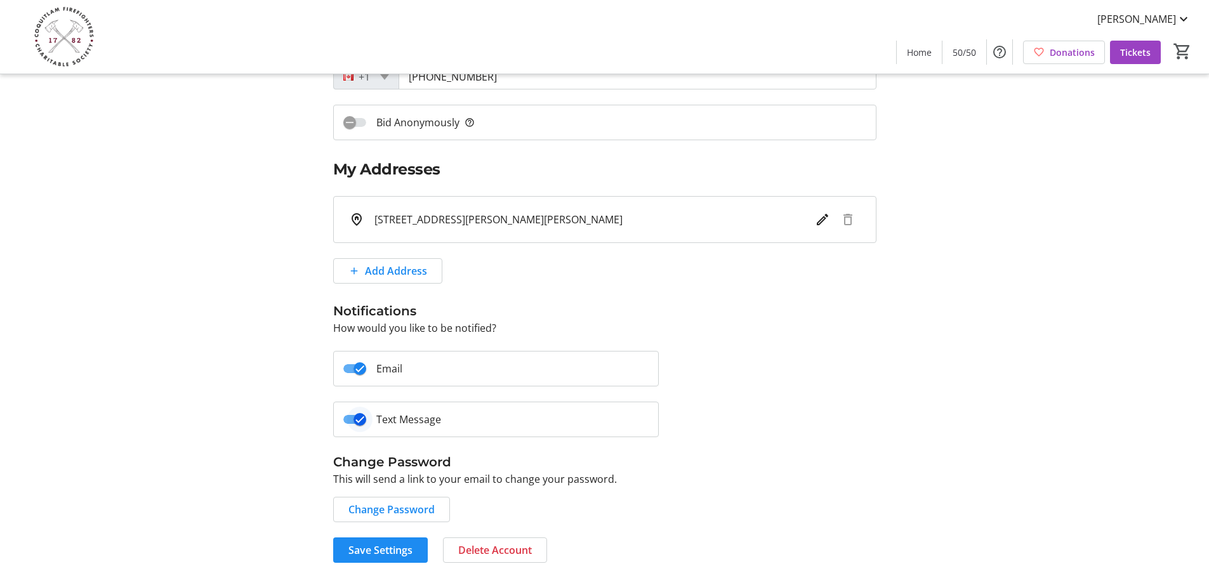
click at [345, 419] on span "button" at bounding box center [354, 419] width 23 height 9
click at [372, 550] on span "Save Settings" at bounding box center [380, 550] width 64 height 15
click at [374, 546] on span "Save Settings" at bounding box center [380, 550] width 64 height 15
click at [388, 508] on span "Change Password" at bounding box center [391, 509] width 86 height 15
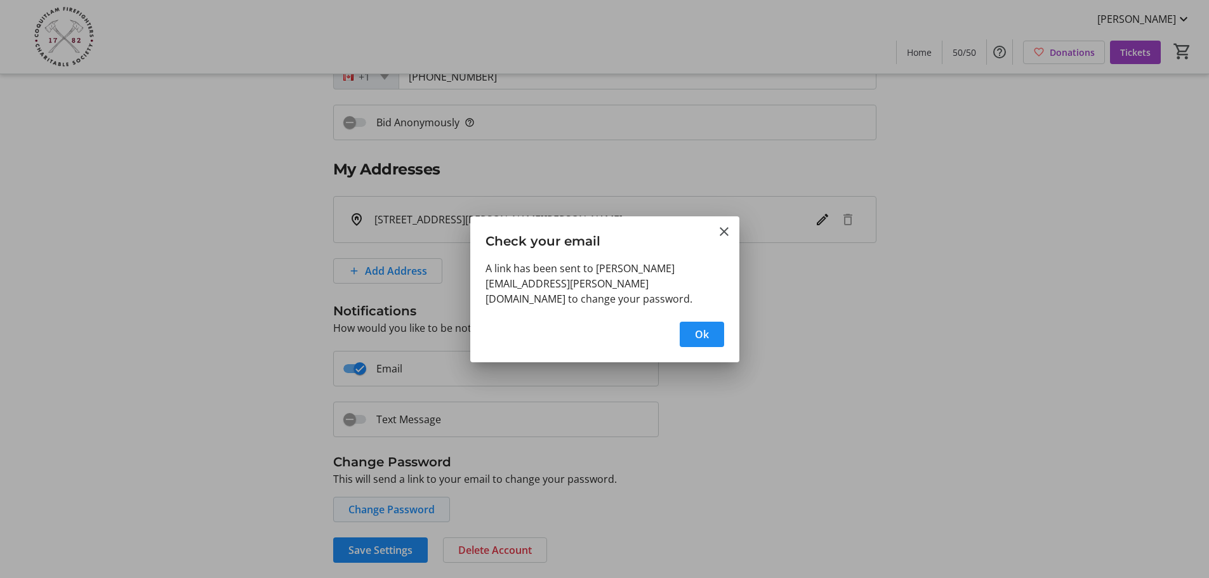
scroll to position [0, 0]
click at [692, 333] on span "button" at bounding box center [702, 334] width 44 height 30
